Goal: Task Accomplishment & Management: Complete application form

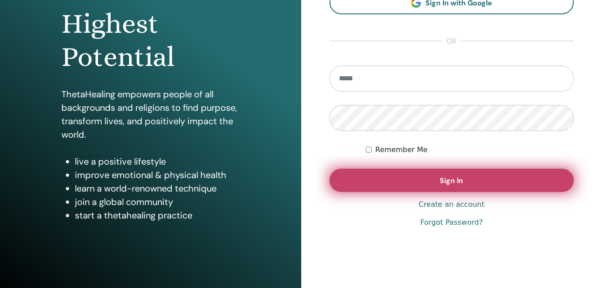
scroll to position [142, 0]
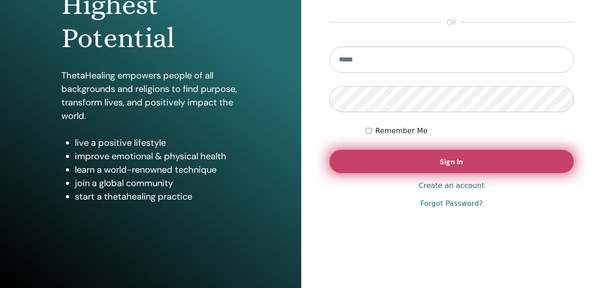
type input "**********"
click at [463, 163] on button "Sign In" at bounding box center [451, 161] width 245 height 23
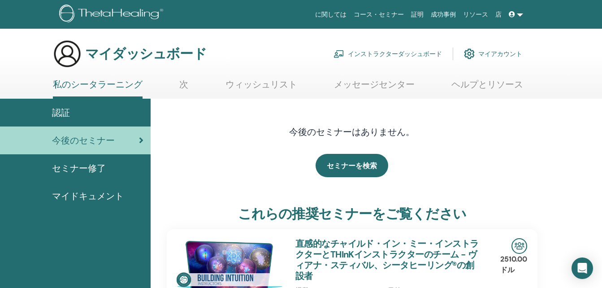
click at [395, 52] on font "インストラクターダッシュボード" at bounding box center [395, 54] width 94 height 8
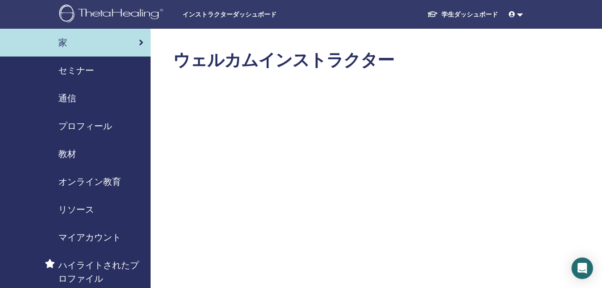
click at [78, 73] on span "セミナー" at bounding box center [76, 70] width 36 height 13
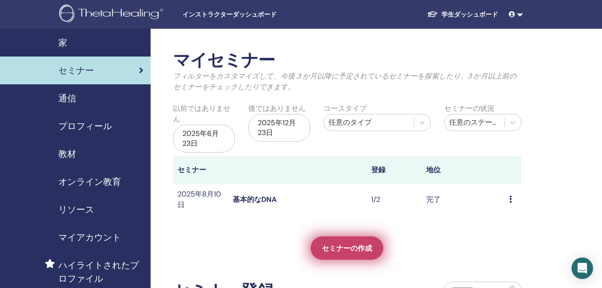
click at [349, 244] on span "セミナーの作成" at bounding box center [347, 247] width 50 height 9
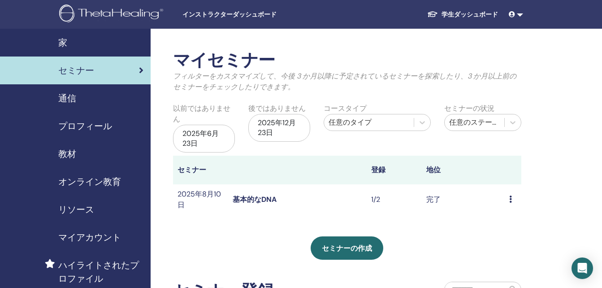
click at [509, 201] on icon at bounding box center [510, 198] width 3 height 7
click at [559, 146] on div "マイセミナー フィルターをカスタマイズして、今後 3 か月以降に予定されているセミナーを探索したり、3 か月以上前のセミナーをチェックしたりできます。 以前で…" at bounding box center [376, 244] width 451 height 430
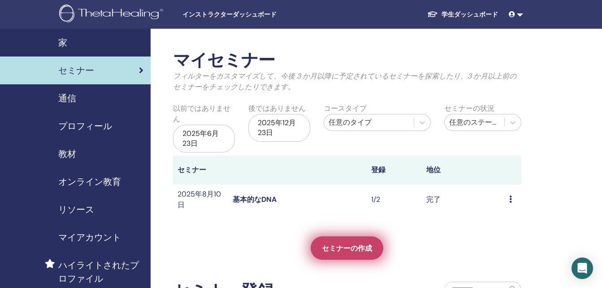
click at [347, 247] on span "セミナーの作成" at bounding box center [347, 247] width 50 height 9
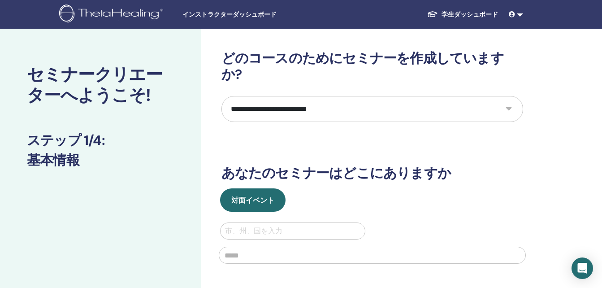
click at [509, 96] on select "**********" at bounding box center [371, 109] width 301 height 26
select select "**"
click at [221, 96] on select "**********" at bounding box center [371, 109] width 301 height 26
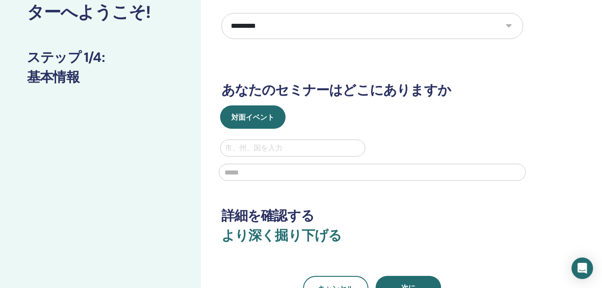
scroll to position [90, 0]
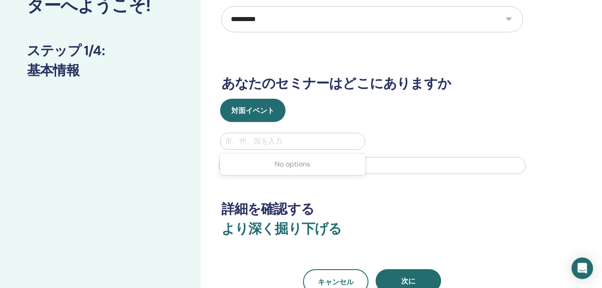
click at [314, 135] on div at bounding box center [293, 141] width 136 height 13
click at [435, 99] on div "対面イベント" at bounding box center [372, 110] width 315 height 23
click at [282, 135] on div at bounding box center [293, 141] width 136 height 13
click at [279, 135] on div at bounding box center [293, 141] width 136 height 13
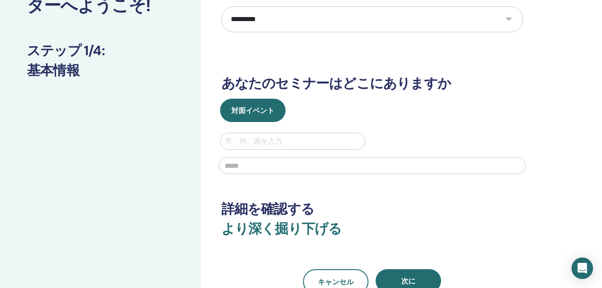
click at [241, 135] on div at bounding box center [293, 141] width 136 height 13
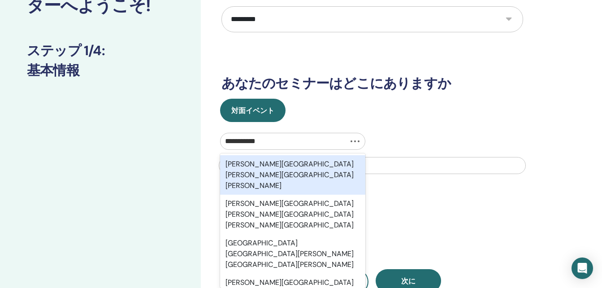
type input "********"
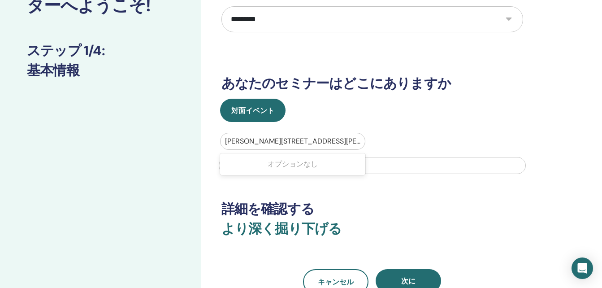
click at [292, 135] on div at bounding box center [293, 141] width 136 height 13
click at [291, 135] on div at bounding box center [293, 141] width 136 height 13
click at [265, 157] on input "text" at bounding box center [372, 165] width 307 height 17
drag, startPoint x: 296, startPoint y: 123, endPoint x: 271, endPoint y: 118, distance: 25.1
click at [271, 133] on div "宮崎県宮崎市谷川３" at bounding box center [292, 141] width 145 height 16
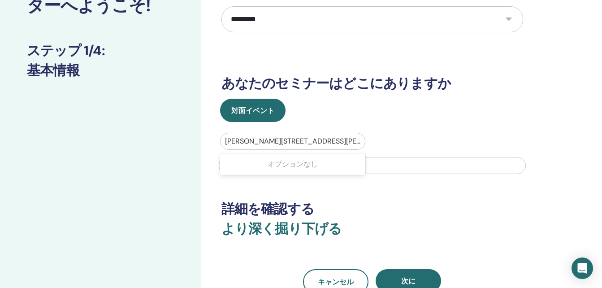
click at [301, 135] on div at bounding box center [293, 141] width 136 height 13
click at [296, 135] on div at bounding box center [293, 141] width 136 height 13
click at [277, 135] on div at bounding box center [293, 141] width 136 height 13
click at [292, 135] on div at bounding box center [293, 141] width 136 height 13
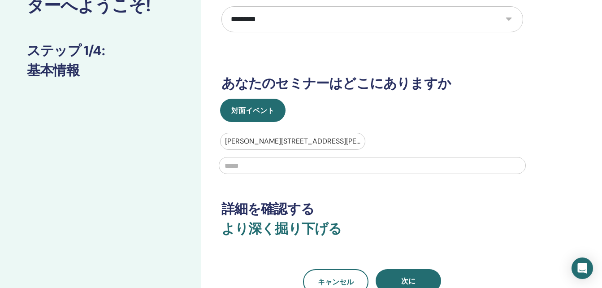
click at [292, 135] on div at bounding box center [293, 141] width 136 height 13
click at [274, 135] on div at bounding box center [293, 141] width 136 height 13
click at [241, 157] on input "text" at bounding box center [372, 165] width 307 height 17
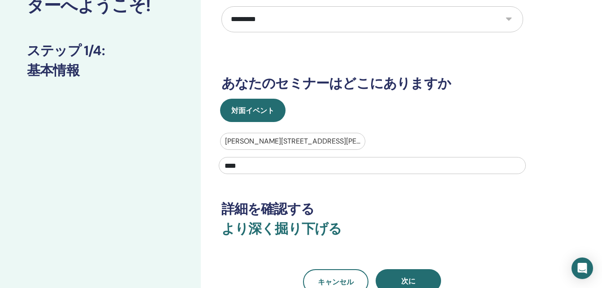
type input "****"
click at [409, 276] on span "次に" at bounding box center [408, 280] width 14 height 9
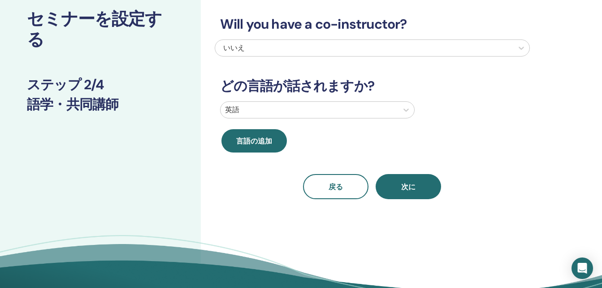
scroll to position [0, 0]
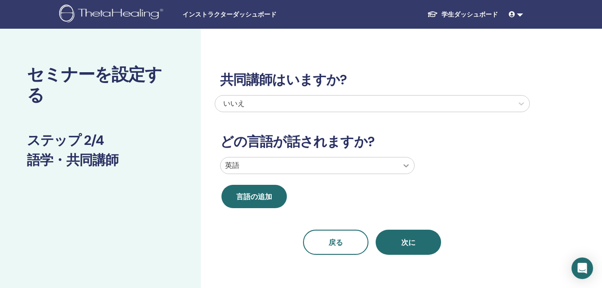
click at [405, 165] on icon at bounding box center [405, 165] width 9 height 9
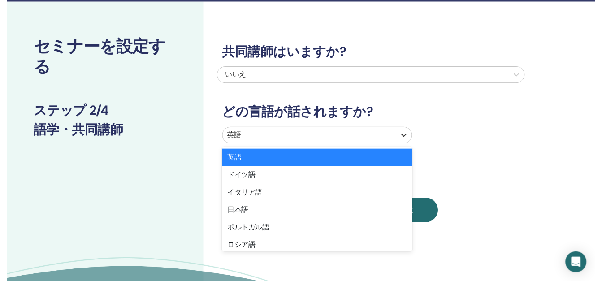
scroll to position [28, 0]
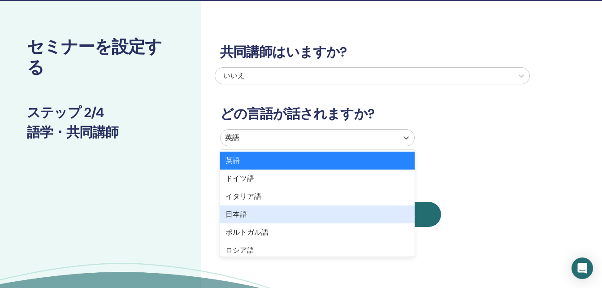
click at [239, 215] on div "日本語" at bounding box center [317, 214] width 194 height 18
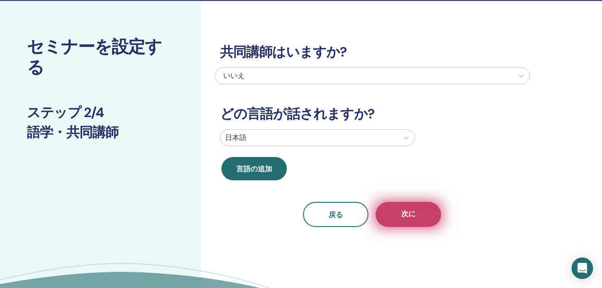
click at [409, 216] on span "次に" at bounding box center [408, 214] width 14 height 11
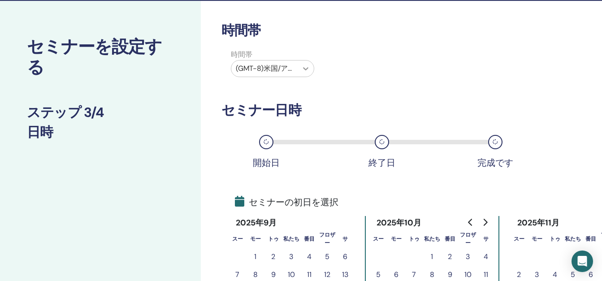
click at [304, 68] on icon at bounding box center [305, 68] width 5 height 3
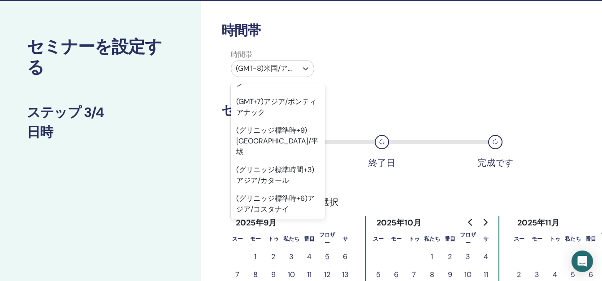
scroll to position [10393, 0]
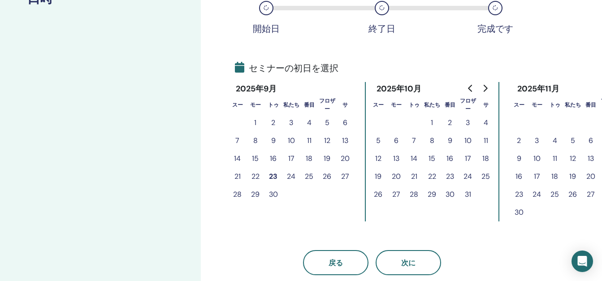
scroll to position [162, 0]
click at [291, 177] on button "24" at bounding box center [291, 176] width 18 height 18
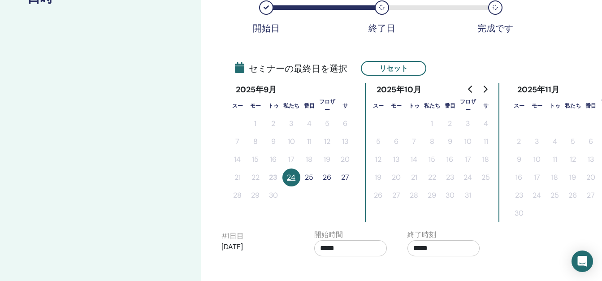
click at [310, 176] on button "25" at bounding box center [309, 177] width 18 height 18
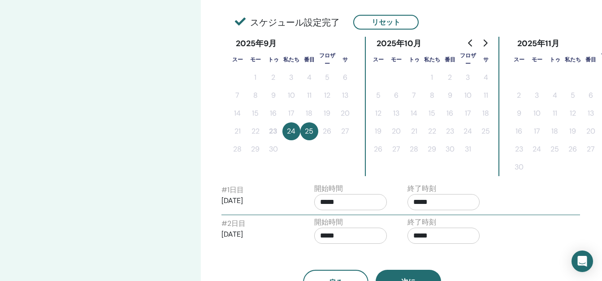
scroll to position [252, 0]
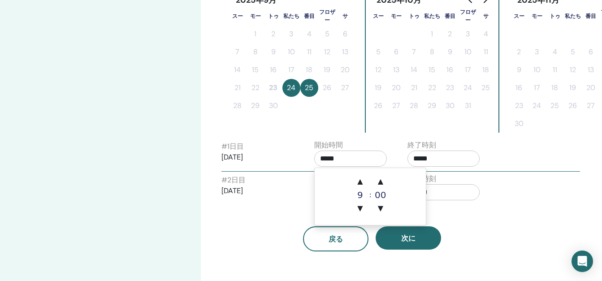
click at [362, 158] on input "*****" at bounding box center [350, 159] width 73 height 16
click at [361, 179] on span "▲" at bounding box center [360, 181] width 18 height 18
type input "*****"
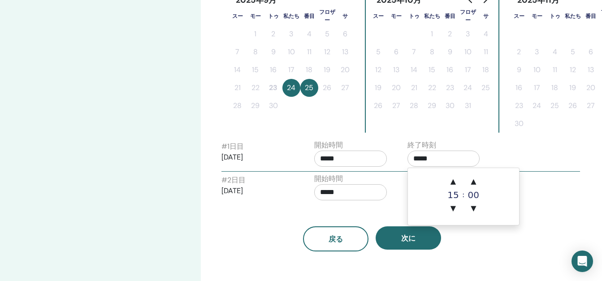
click at [435, 157] on input "*****" at bounding box center [443, 159] width 73 height 16
click at [455, 182] on span "▲" at bounding box center [453, 181] width 18 height 18
type input "*****"
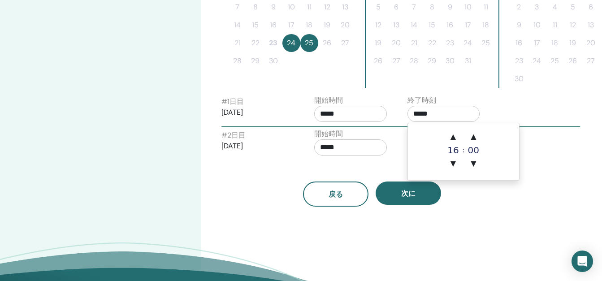
click at [246, 158] on div "#2日目 2025/09/25" at bounding box center [257, 144] width 73 height 29
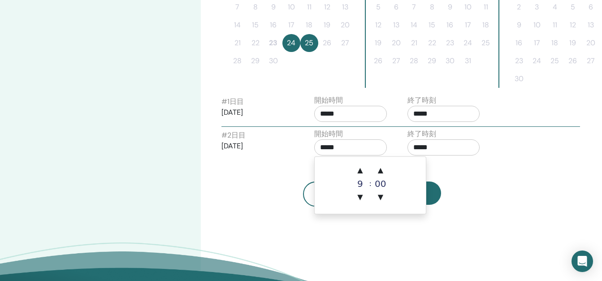
click at [360, 146] on input "*****" at bounding box center [350, 147] width 73 height 16
click at [359, 169] on span "▲" at bounding box center [360, 170] width 18 height 18
type input "*****"
click at [441, 146] on input "*****" at bounding box center [443, 147] width 73 height 16
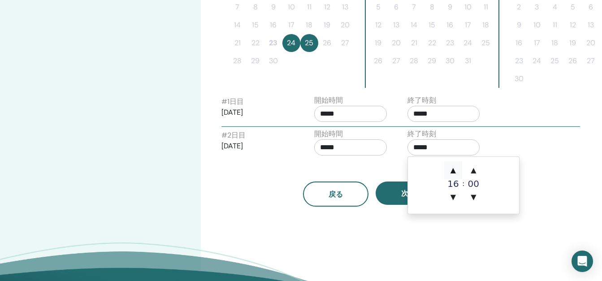
click at [454, 170] on span "▲" at bounding box center [453, 170] width 18 height 18
type input "*****"
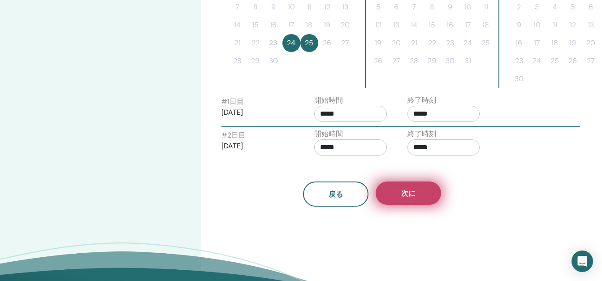
click at [392, 197] on button "次に" at bounding box center [407, 192] width 65 height 23
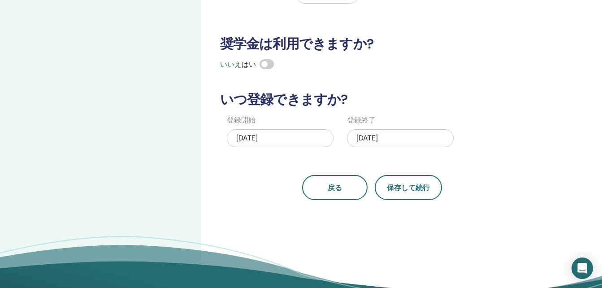
scroll to position [207, 0]
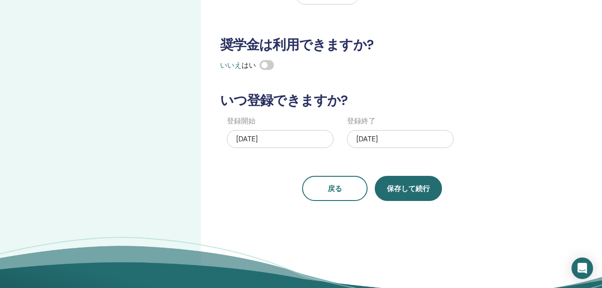
click at [413, 190] on span "保存して続行" at bounding box center [408, 188] width 43 height 9
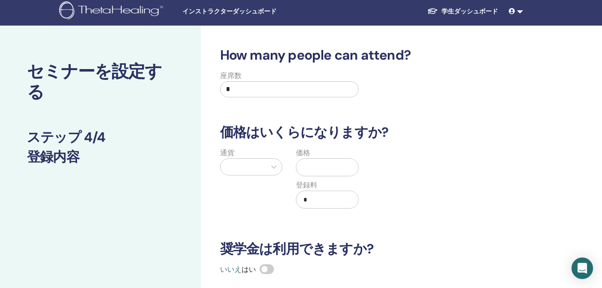
scroll to position [0, 0]
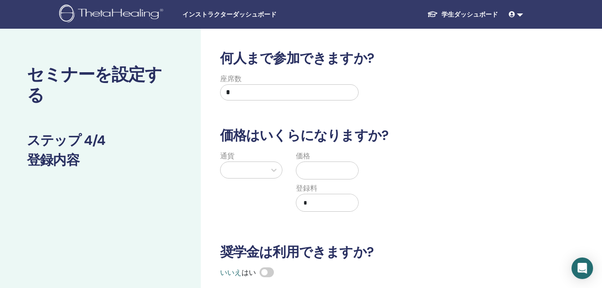
click at [268, 89] on input "*" at bounding box center [289, 92] width 139 height 16
type input "*"
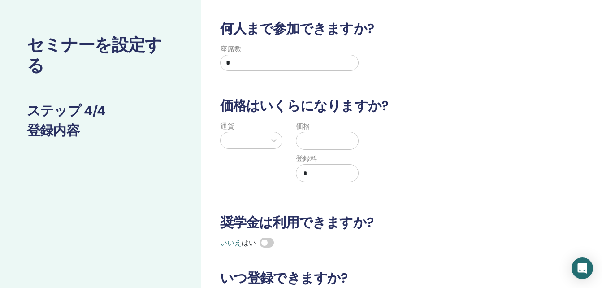
scroll to position [45, 0]
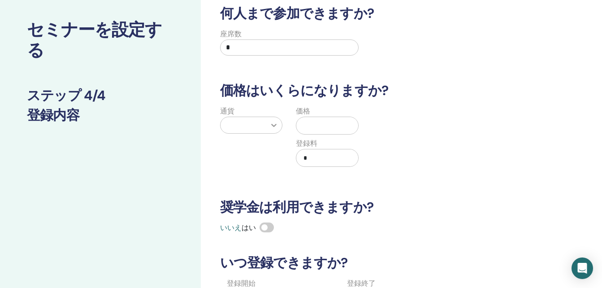
type input "*"
click at [268, 119] on div at bounding box center [274, 125] width 16 height 16
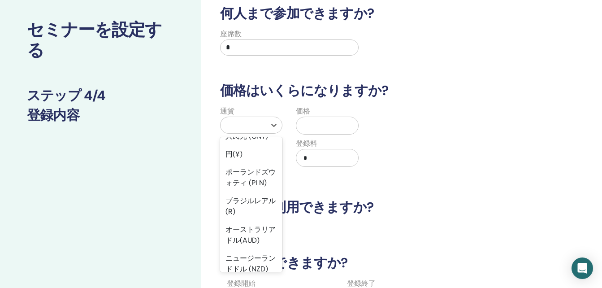
scroll to position [134, 0]
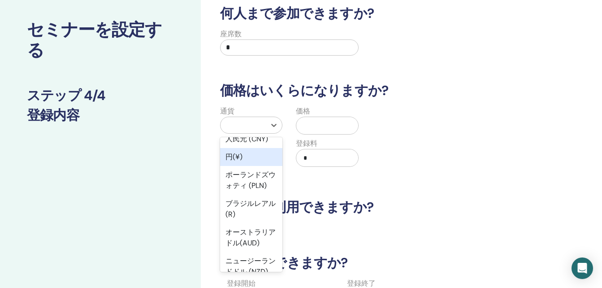
click at [235, 158] on div "円(¥)" at bounding box center [251, 157] width 63 height 18
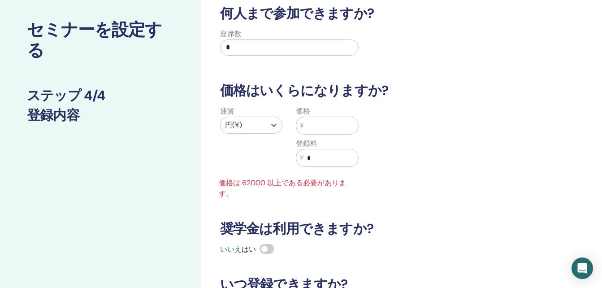
click at [333, 127] on input "text" at bounding box center [330, 125] width 55 height 17
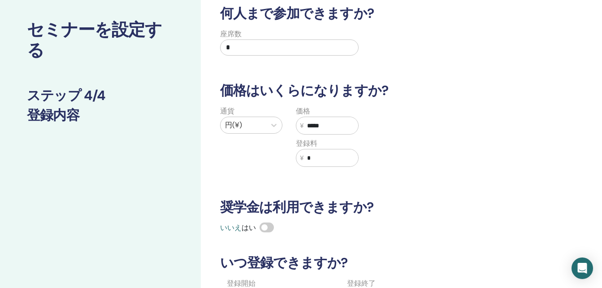
type input "*****"
click at [327, 160] on input "*" at bounding box center [330, 157] width 55 height 17
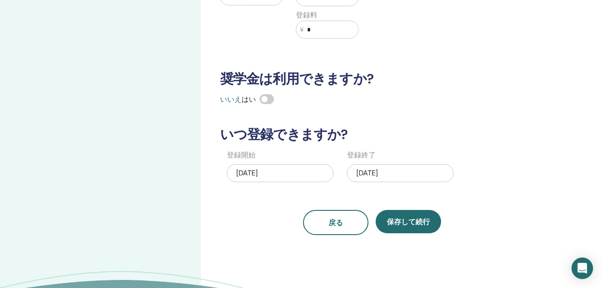
scroll to position [224, 0]
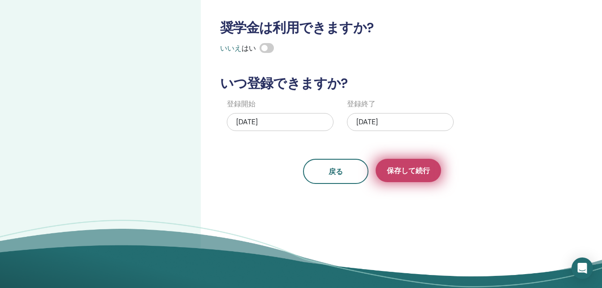
click at [402, 170] on span "保存して続行" at bounding box center [408, 170] width 43 height 9
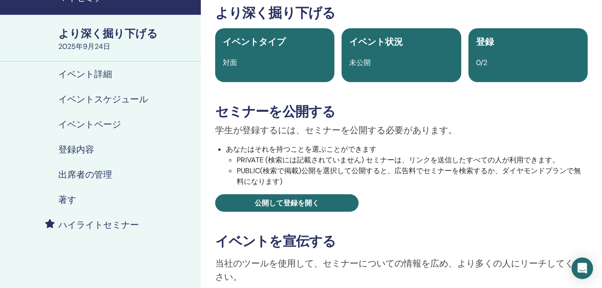
scroll to position [45, 0]
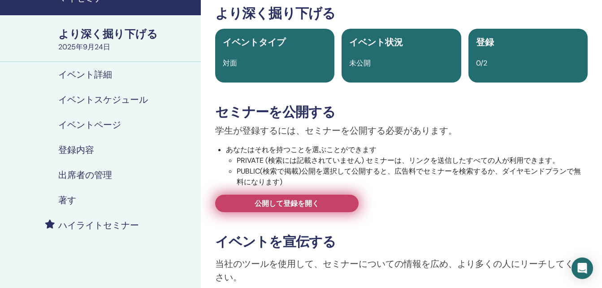
click at [275, 203] on span "公開して登録を開く" at bounding box center [286, 202] width 65 height 9
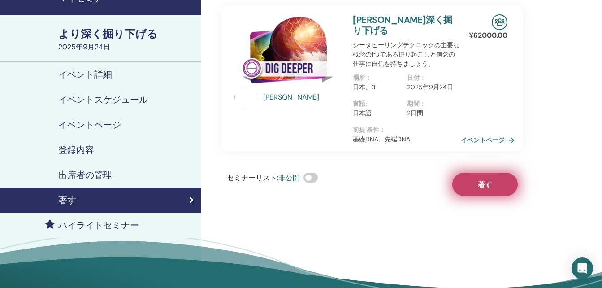
click at [494, 175] on button "著す" at bounding box center [484, 183] width 65 height 23
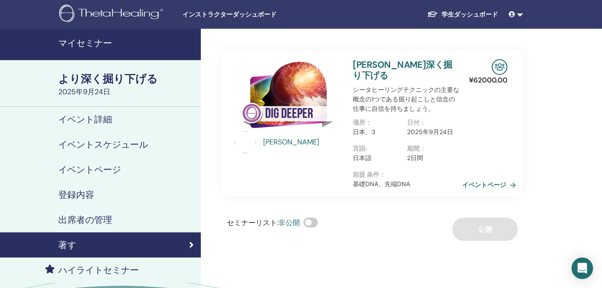
click at [475, 178] on link "イベントページ" at bounding box center [490, 184] width 57 height 13
